Goal: Information Seeking & Learning: Learn about a topic

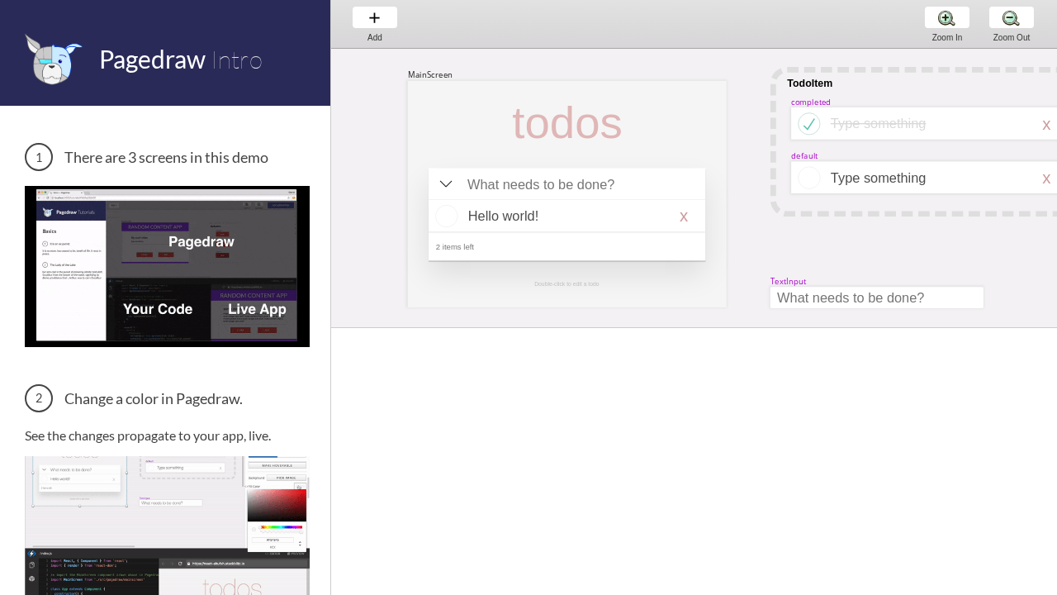
scroll to position [0, 58]
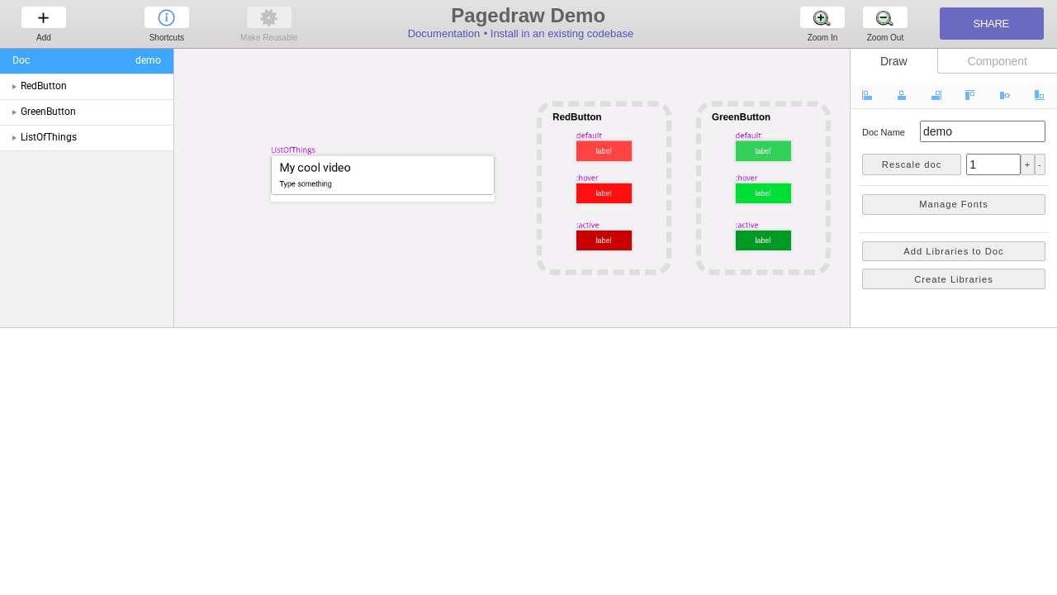
scroll to position [0, 39]
